Goal: Task Accomplishment & Management: Manage account settings

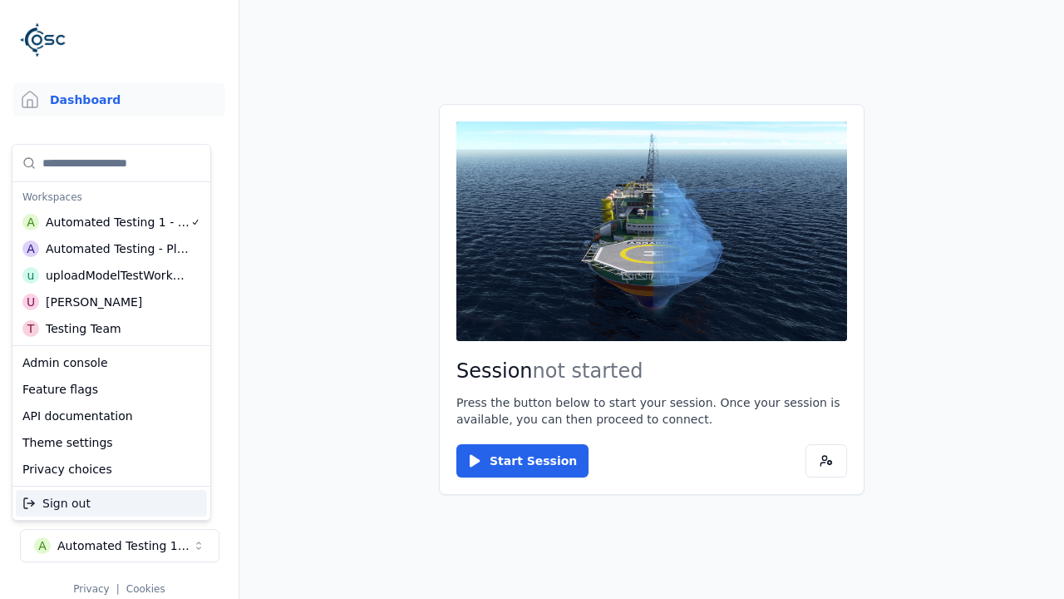
click at [113, 275] on div "uploadModelTestWorkspace" at bounding box center [117, 275] width 143 height 17
click at [532, 299] on html "Support Dashboard Assets 3D Models Scenes Datasets Recordings Support Documenta…" at bounding box center [532, 299] width 1064 height 599
click at [112, 176] on link "3D Models" at bounding box center [119, 176] width 212 height 33
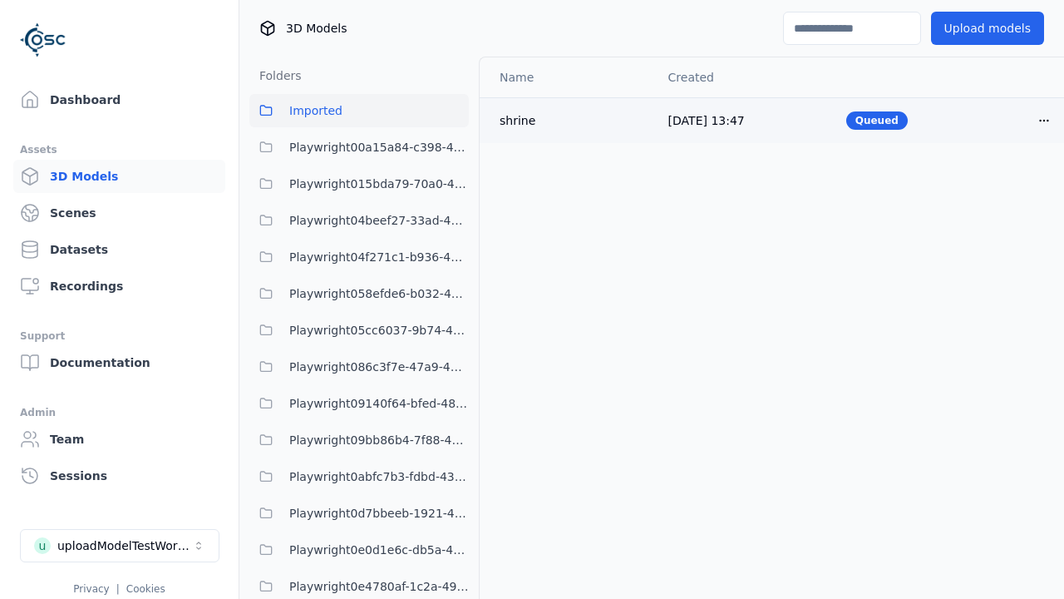
click at [1016, 120] on html "Support Dashboard Assets 3D Models Scenes Datasets Recordings Support Documenta…" at bounding box center [532, 299] width 1064 height 599
click at [980, 185] on div "Delete" at bounding box center [979, 184] width 98 height 27
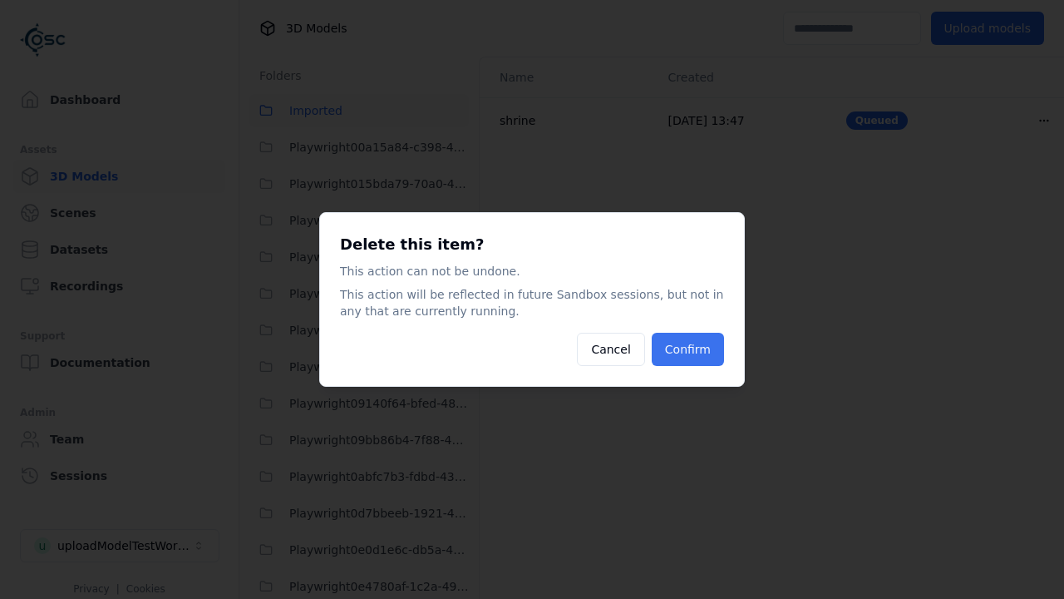
click at [689, 349] on button "Confirm" at bounding box center [688, 349] width 72 height 33
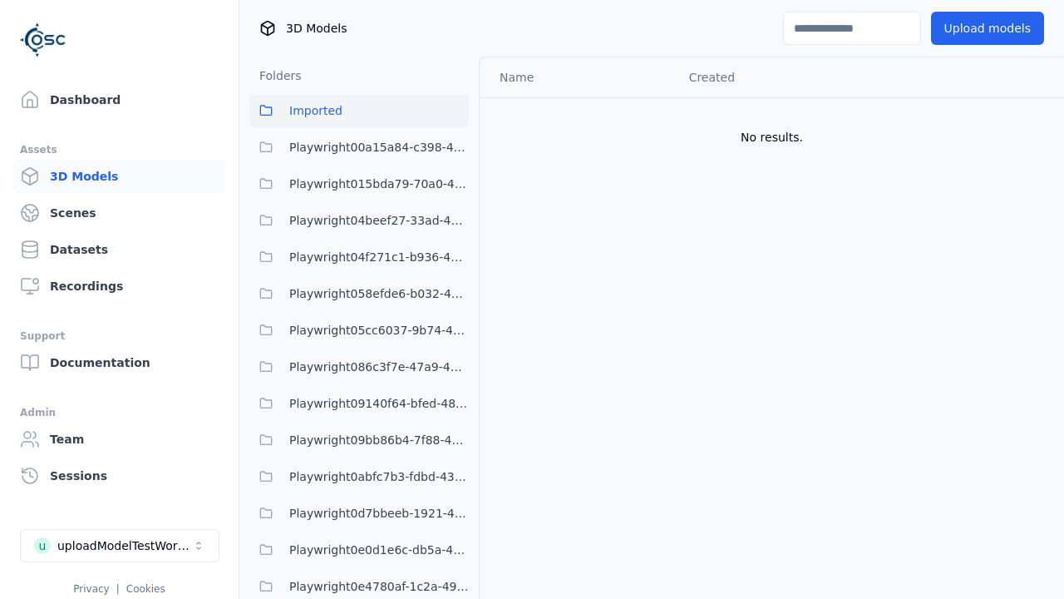
click at [978, 24] on button "Upload models" at bounding box center [987, 28] width 113 height 33
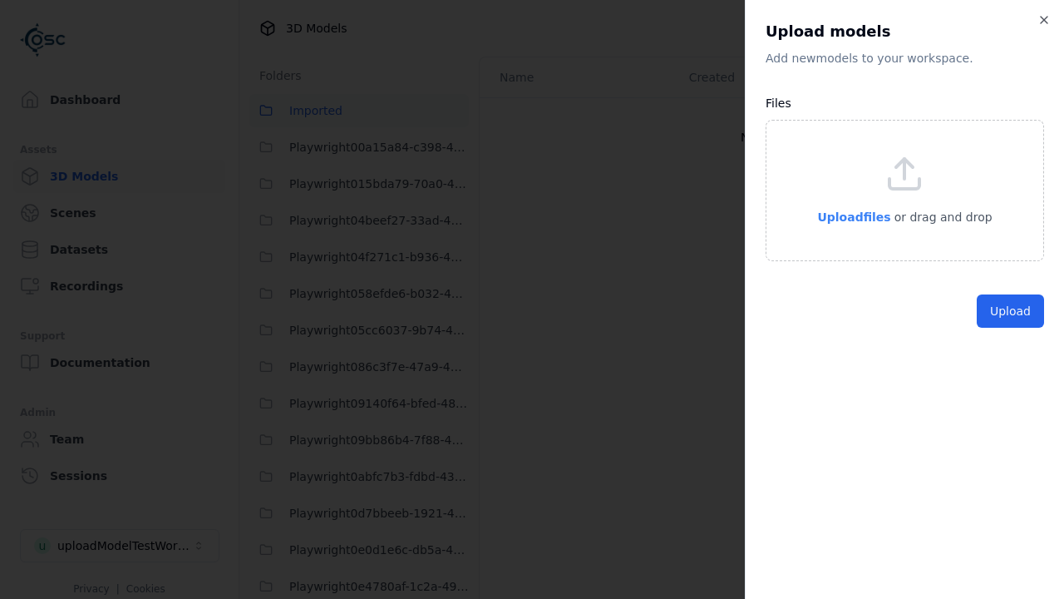
click at [847, 215] on span "Upload files" at bounding box center [853, 216] width 73 height 13
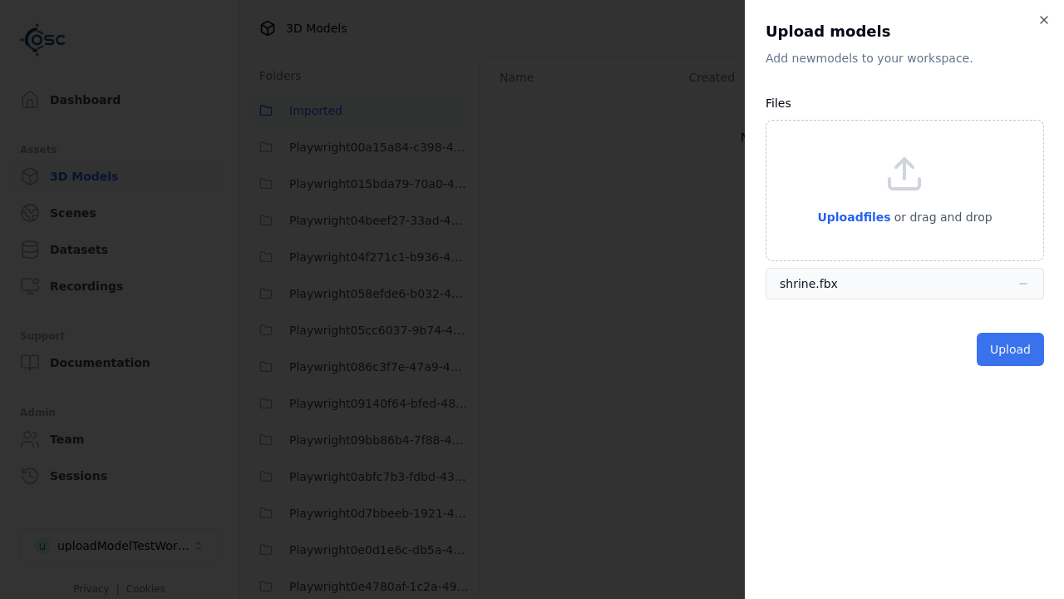
click at [1000, 350] on button "Upload" at bounding box center [1010, 349] width 67 height 33
